Goal: Task Accomplishment & Management: Complete application form

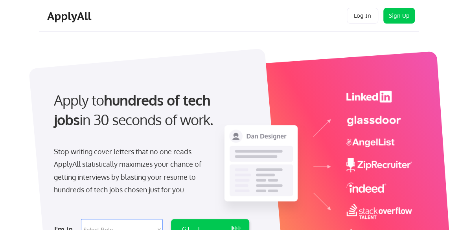
click at [162, 72] on div at bounding box center [157, 172] width 256 height 248
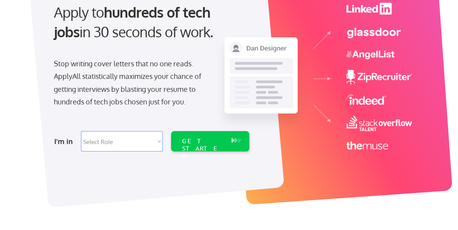
scroll to position [94, 0]
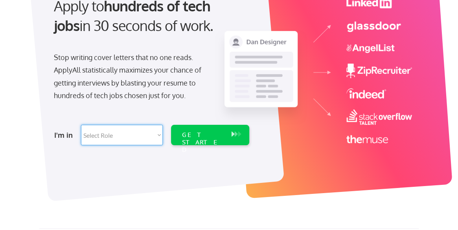
click at [111, 144] on select "Select Role Software Engineering Product Management Customer Success Sales UI/U…" at bounding box center [122, 135] width 82 height 20
select select ""sales0""
click at [81, 125] on select "Select Role Software Engineering Product Management Customer Success Sales UI/U…" at bounding box center [122, 135] width 82 height 20
select select ""sales0""
click at [212, 140] on div "GET STARTED" at bounding box center [203, 135] width 50 height 20
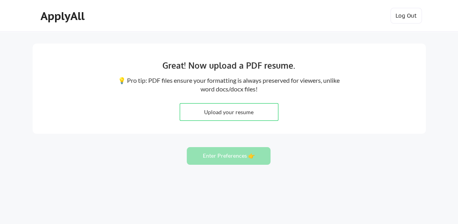
click at [233, 113] on input "file" at bounding box center [229, 112] width 98 height 17
type input "C:\fakepath\Resume-Chris White - NH.doc"
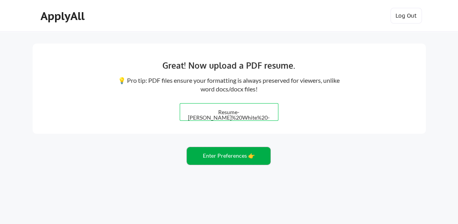
click at [213, 158] on button "Enter Preferences 👉" at bounding box center [229, 156] width 84 height 18
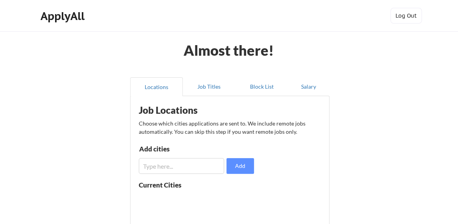
click at [347, 150] on div "Almost there! Locations Job Titles Block List Salary Job Locations Choose which…" at bounding box center [229, 192] width 458 height 385
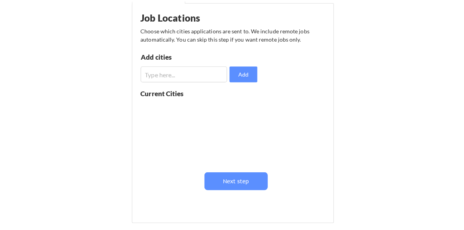
scroll to position [79, 0]
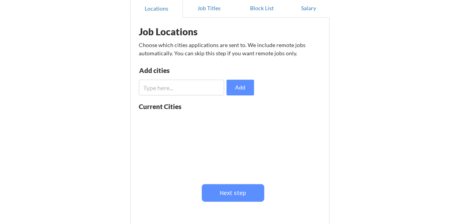
click at [163, 85] on input "input" at bounding box center [182, 88] width 86 height 16
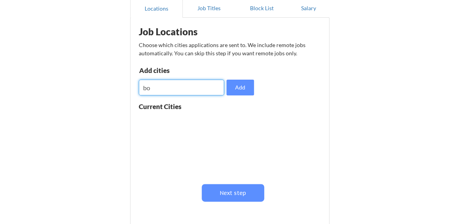
type input "b"
type input "Boston, MA / Chicago, IL"
click at [241, 85] on button "Add" at bounding box center [240, 88] width 28 height 16
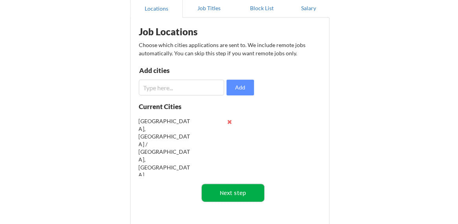
click at [233, 198] on button "Next step" at bounding box center [233, 193] width 63 height 18
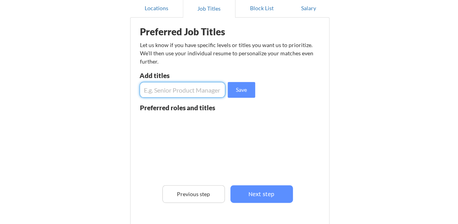
click at [160, 90] on input "input" at bounding box center [183, 90] width 86 height 16
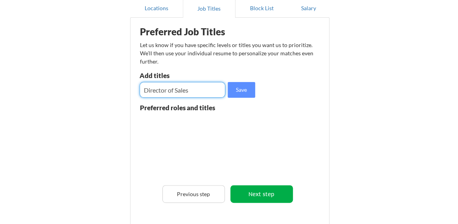
type input "Director of Sales"
click at [262, 192] on button "Next step" at bounding box center [261, 195] width 63 height 18
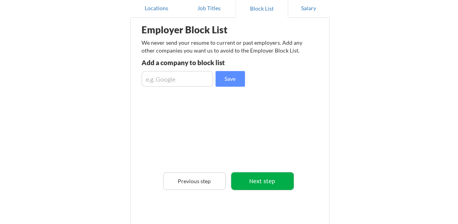
click at [262, 182] on button "Next step" at bounding box center [262, 182] width 63 height 18
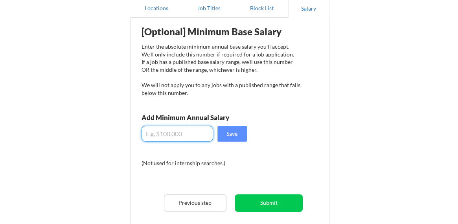
click at [173, 132] on input "input" at bounding box center [178, 134] width 72 height 16
type input "$150,000"
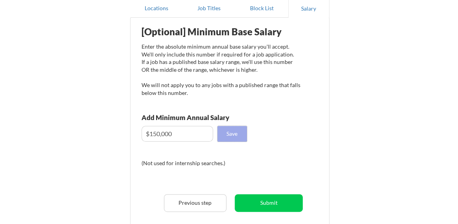
click at [239, 137] on button "Save" at bounding box center [231, 134] width 29 height 16
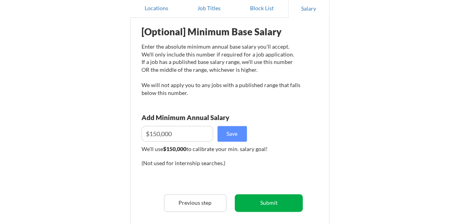
click at [260, 203] on button "Submit" at bounding box center [269, 204] width 68 height 18
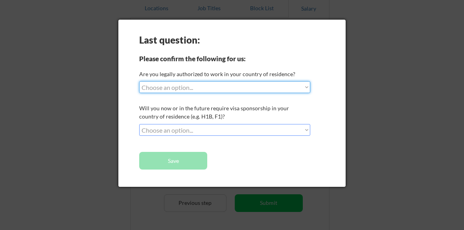
click at [208, 88] on select "Choose an option... Yes, I am a US Citizen Yes, I am a Canadian Citizen Yes, I …" at bounding box center [224, 87] width 171 height 12
select select ""yes__i_am_a_us_citizen""
click at [139, 81] on select "Choose an option... Yes, I am a US Citizen Yes, I am a Canadian Citizen Yes, I …" at bounding box center [224, 87] width 171 height 12
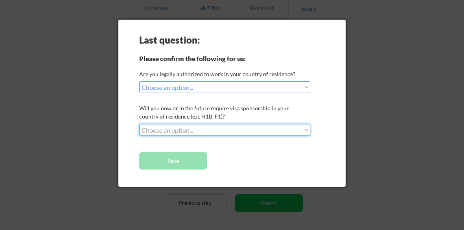
click at [183, 127] on select "Choose an option... No, I will not need sponsorship Yes, I will need sponsorship" at bounding box center [224, 130] width 171 height 12
select select ""no__i_will_not_need_sponsorship""
click at [139, 124] on select "Choose an option... No, I will not need sponsorship Yes, I will need sponsorship" at bounding box center [224, 130] width 171 height 12
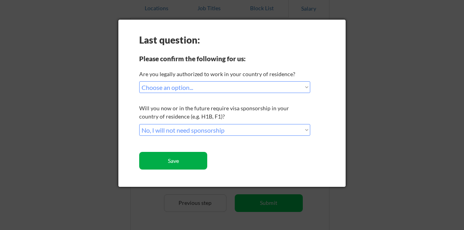
click at [167, 156] on button "Save" at bounding box center [173, 161] width 68 height 18
click at [191, 163] on button "Save" at bounding box center [173, 161] width 68 height 18
click at [177, 156] on button "Save" at bounding box center [173, 161] width 68 height 18
